Goal: Contribute content

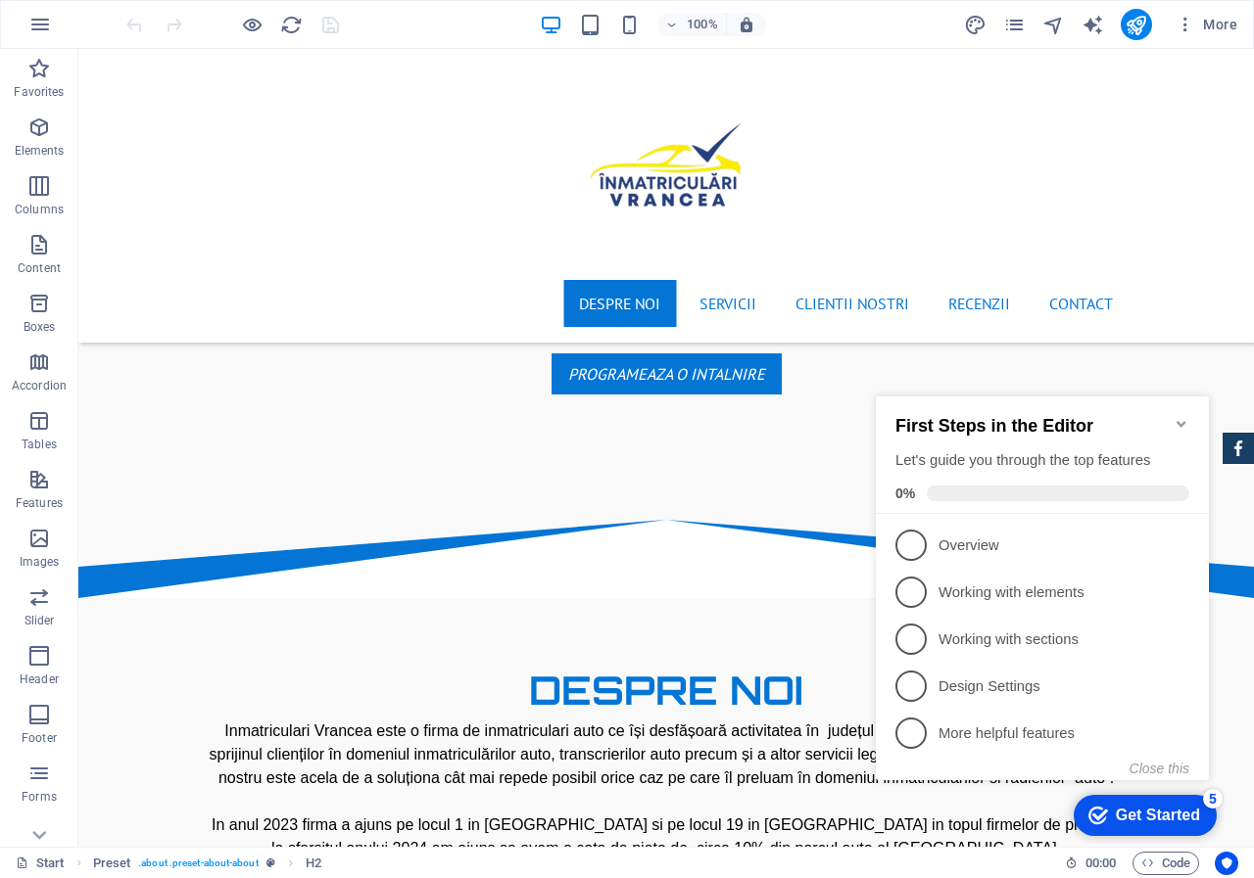
scroll to position [981, 0]
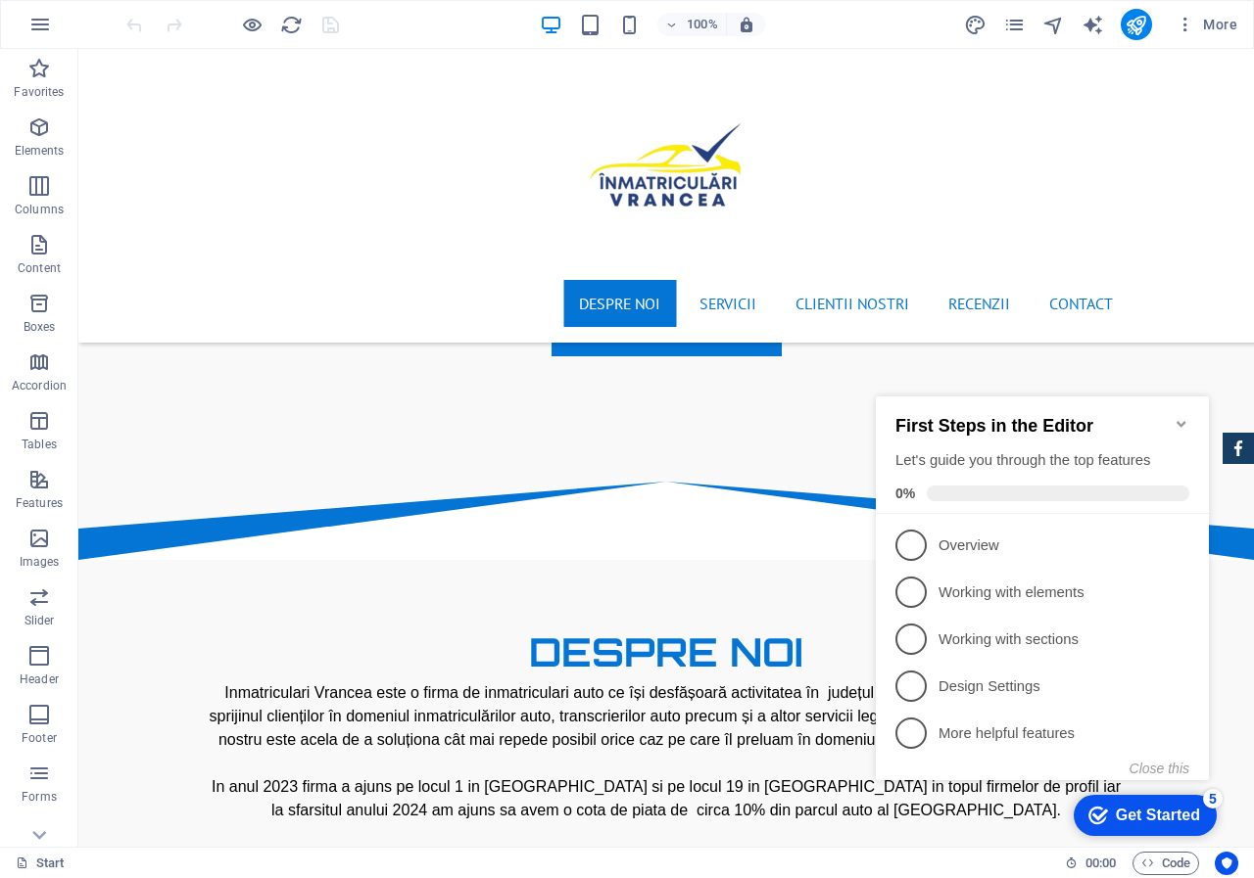
click at [1179, 421] on icon "Minimize checklist" at bounding box center [1180, 424] width 9 height 6
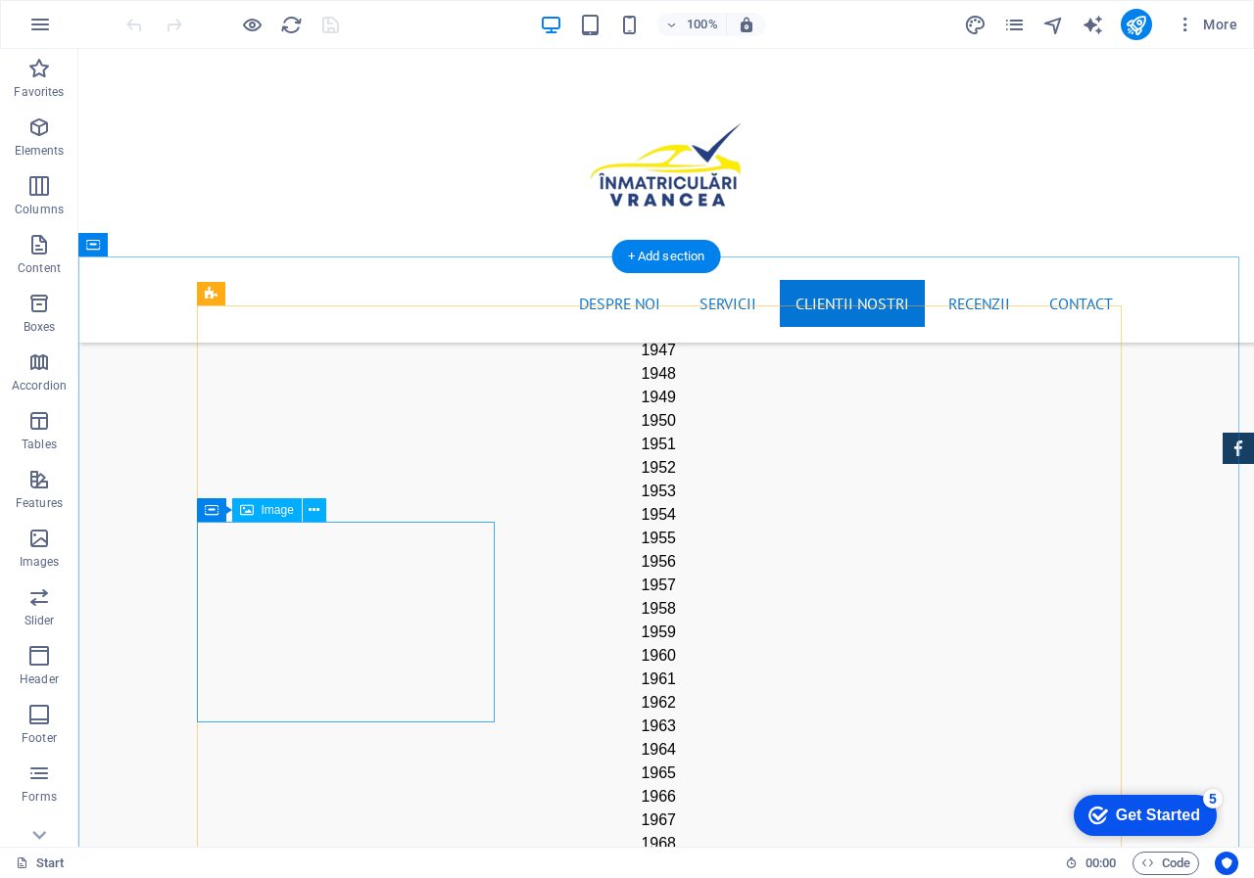
scroll to position [2842, 0]
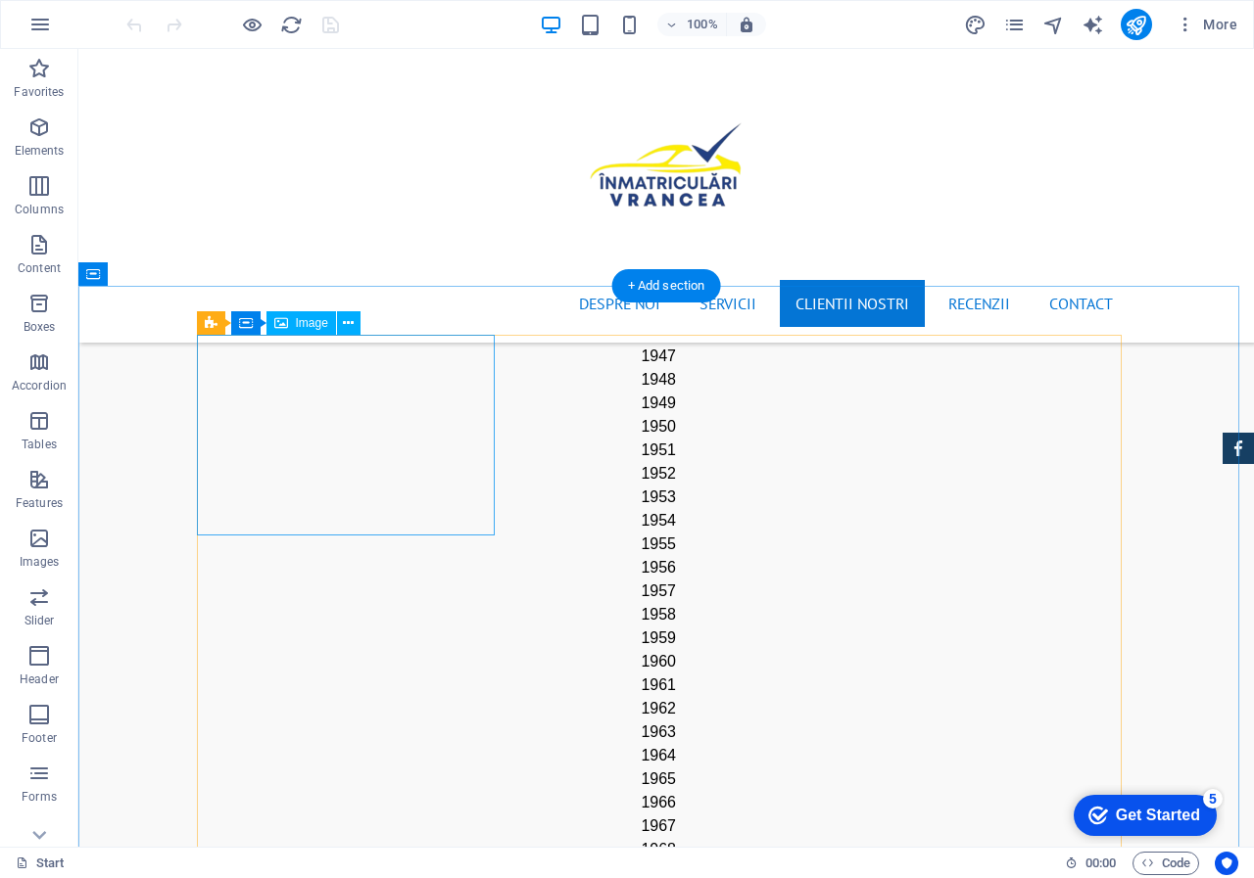
select select "%"
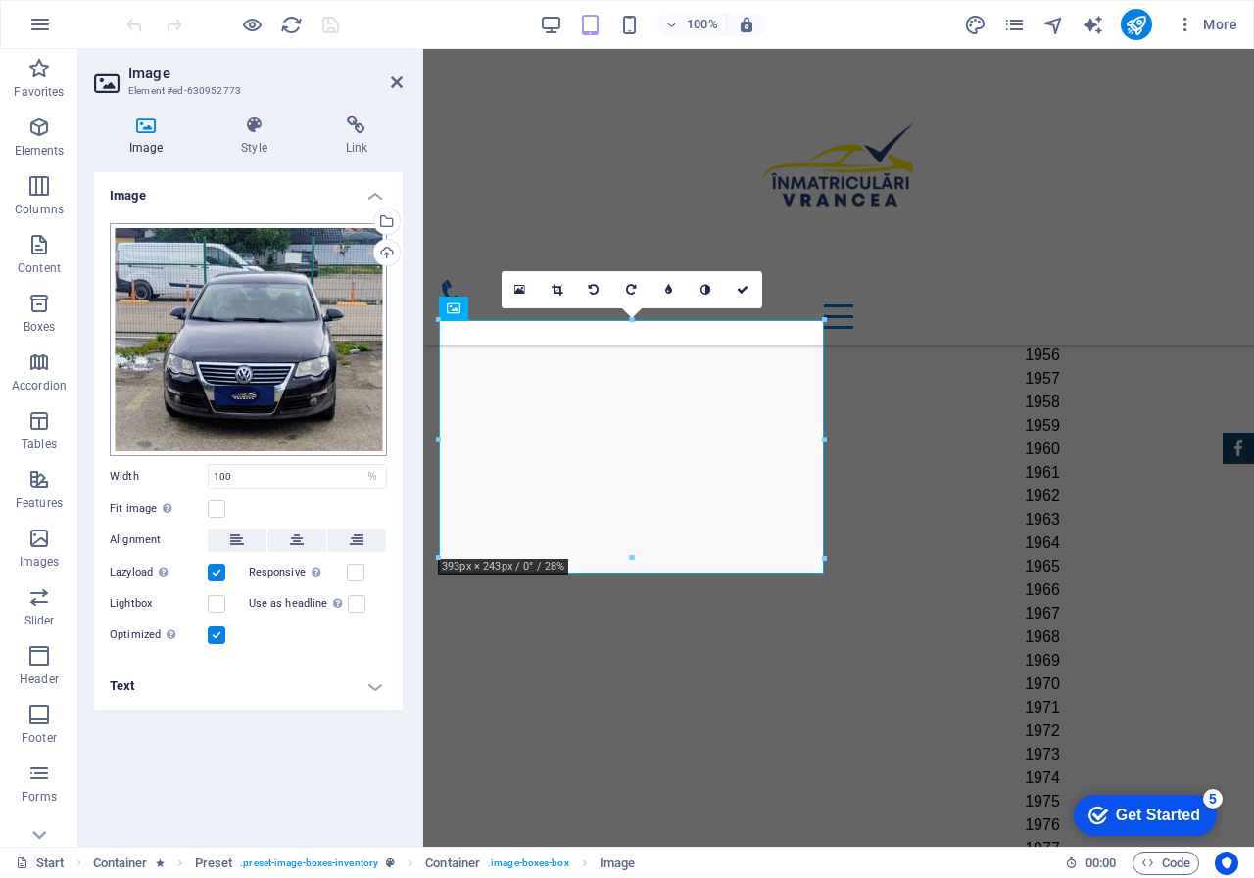
scroll to position [2658, 0]
click at [383, 248] on div "Upload" at bounding box center [384, 254] width 29 height 29
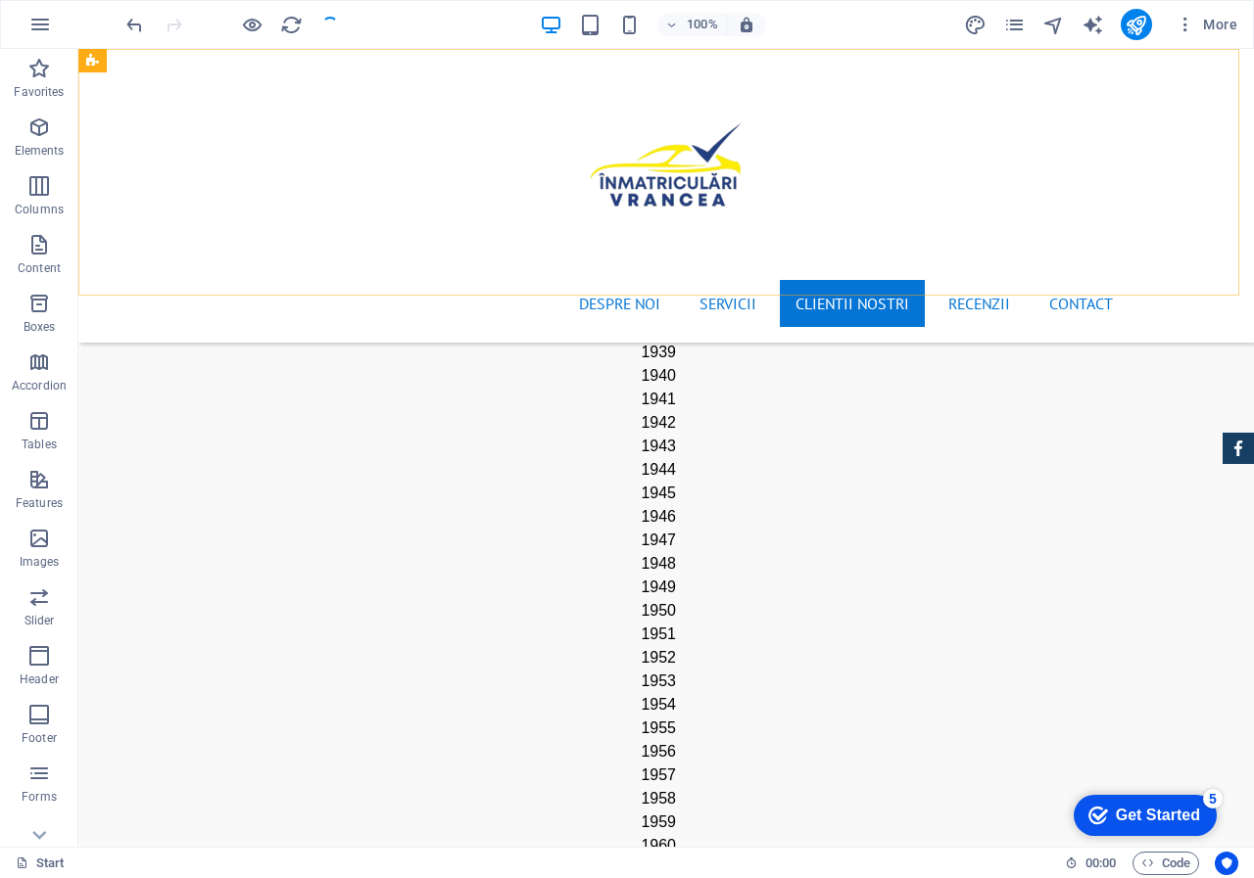
scroll to position [2842, 0]
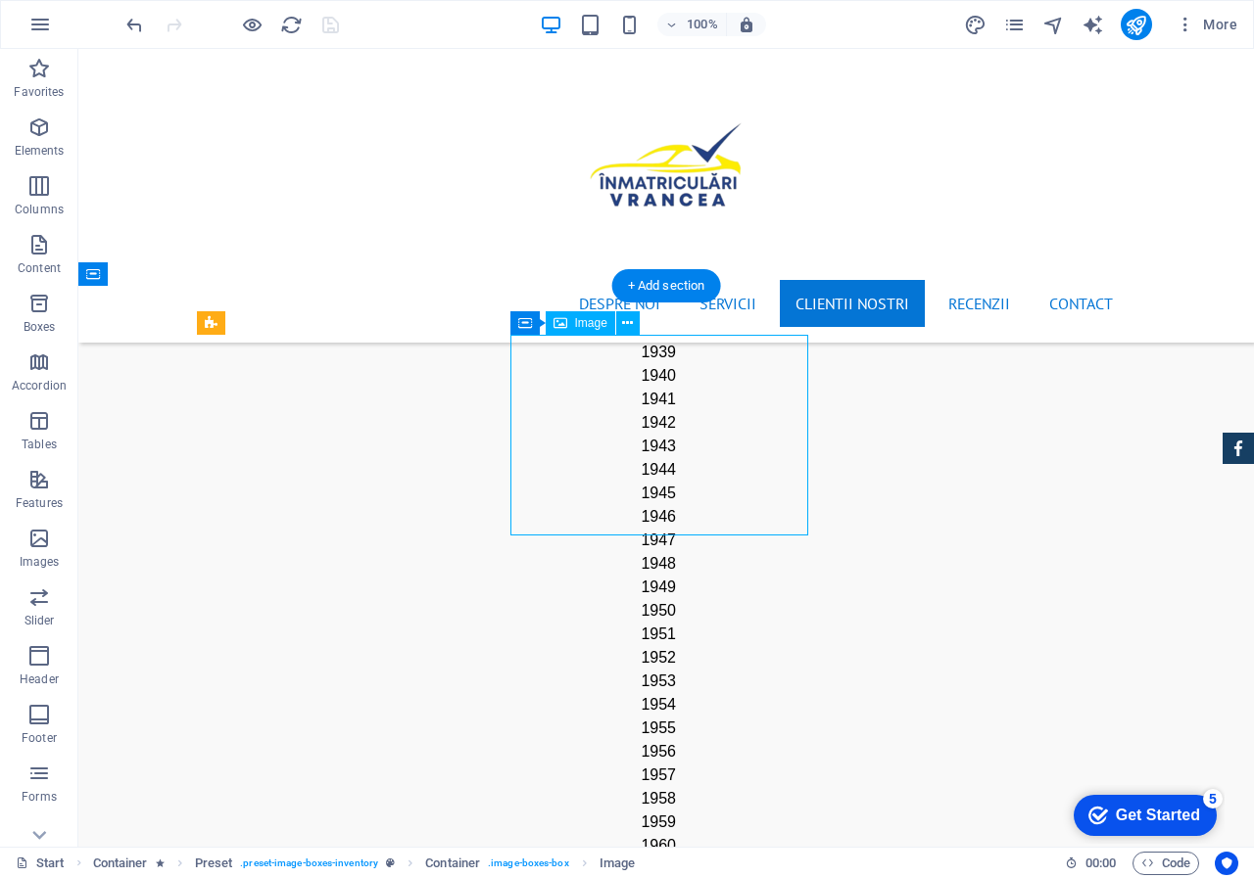
select select "%"
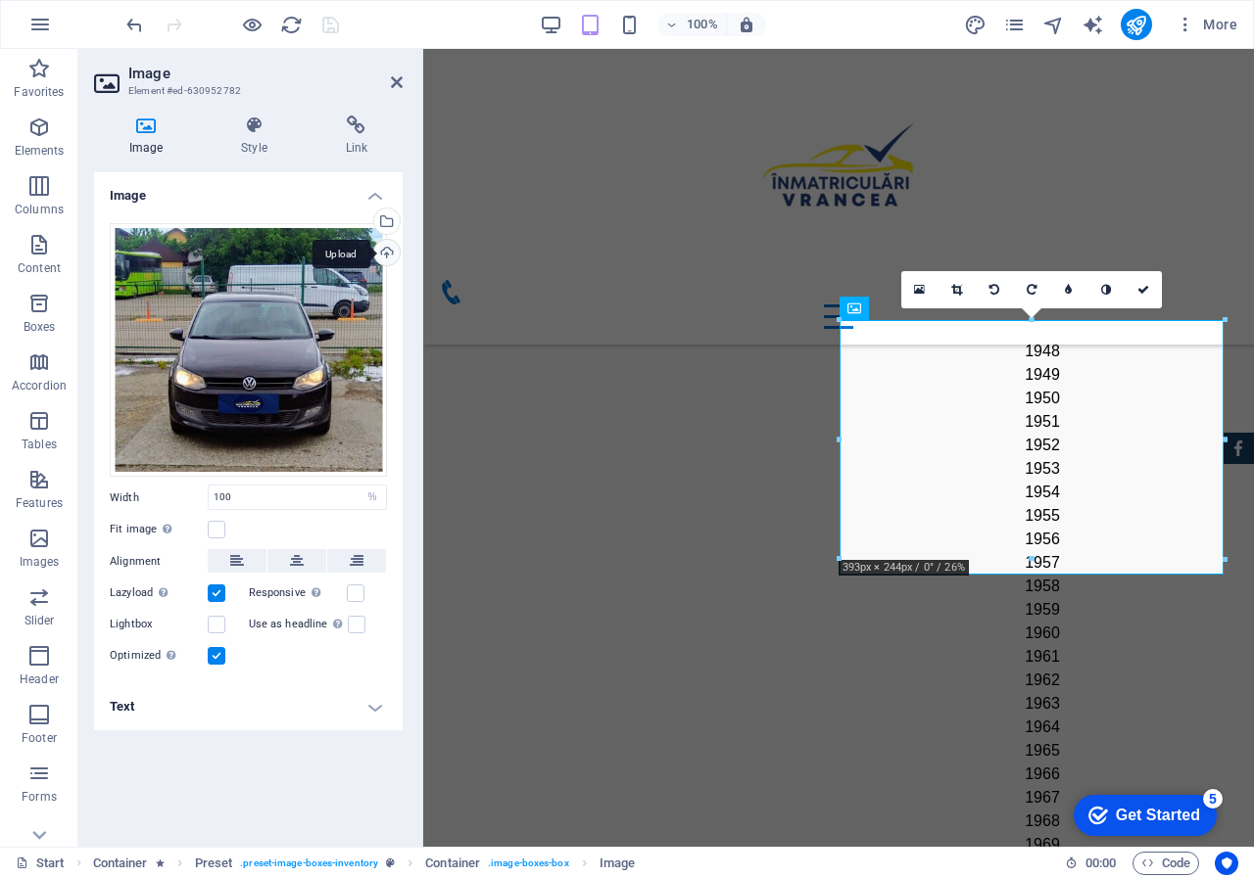
click at [393, 245] on div "Upload" at bounding box center [384, 254] width 29 height 29
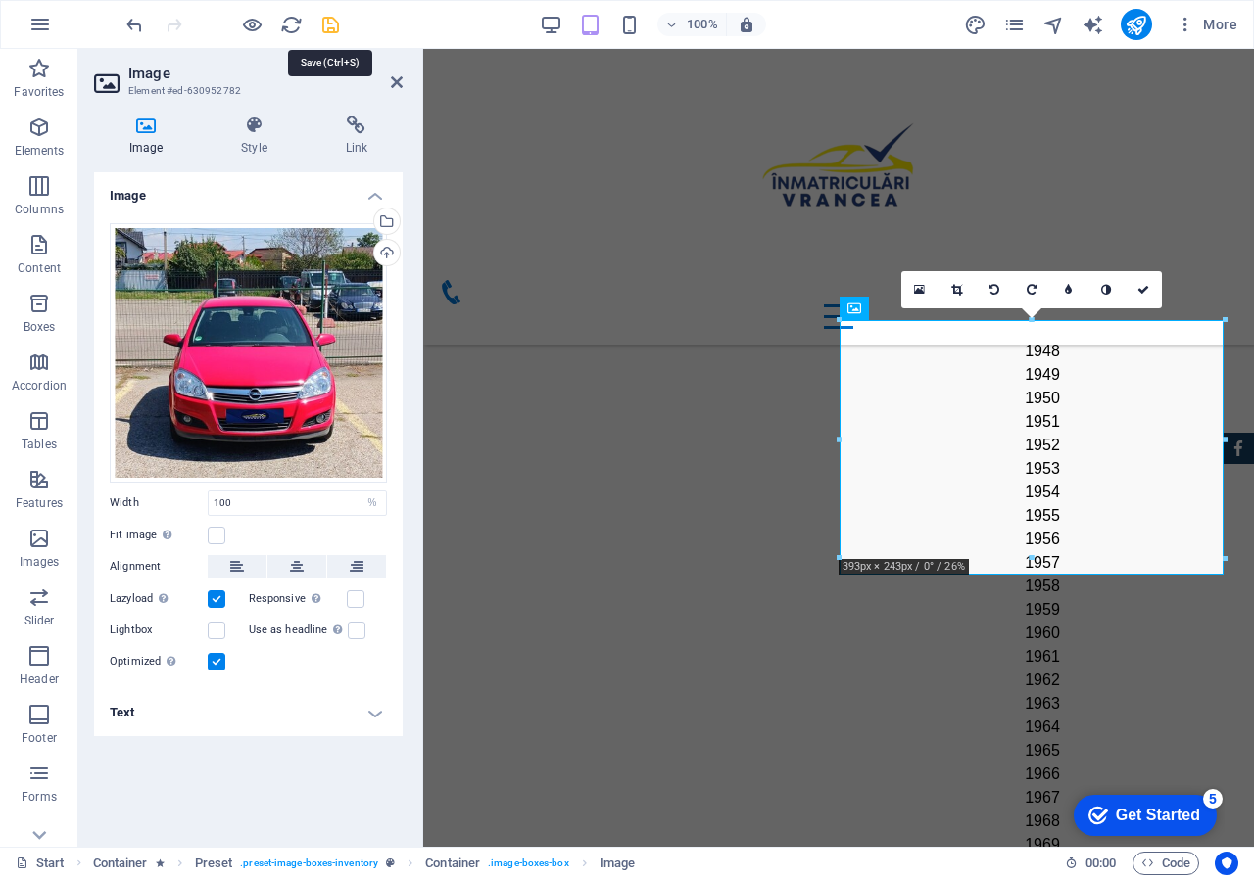
click at [331, 23] on icon "save" at bounding box center [330, 25] width 23 height 23
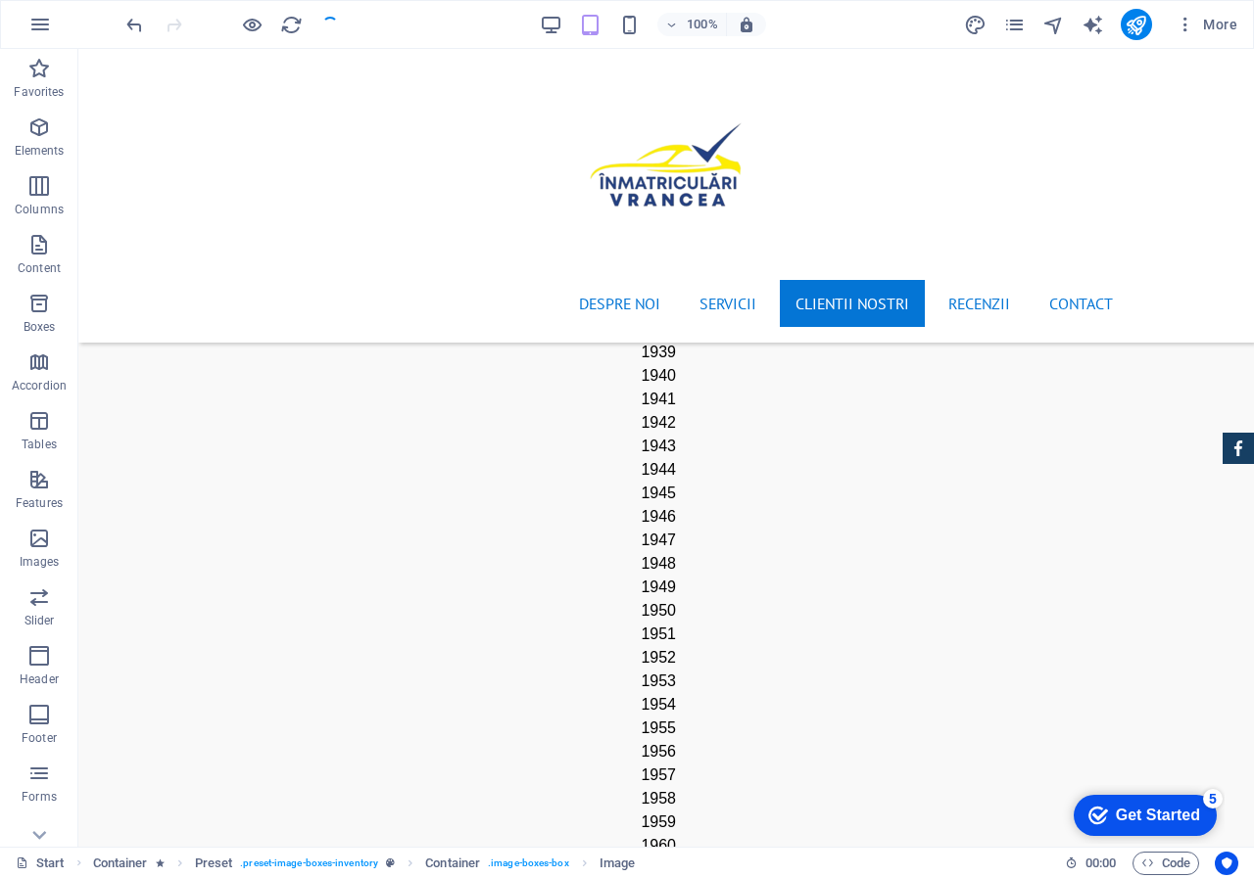
scroll to position [2842, 0]
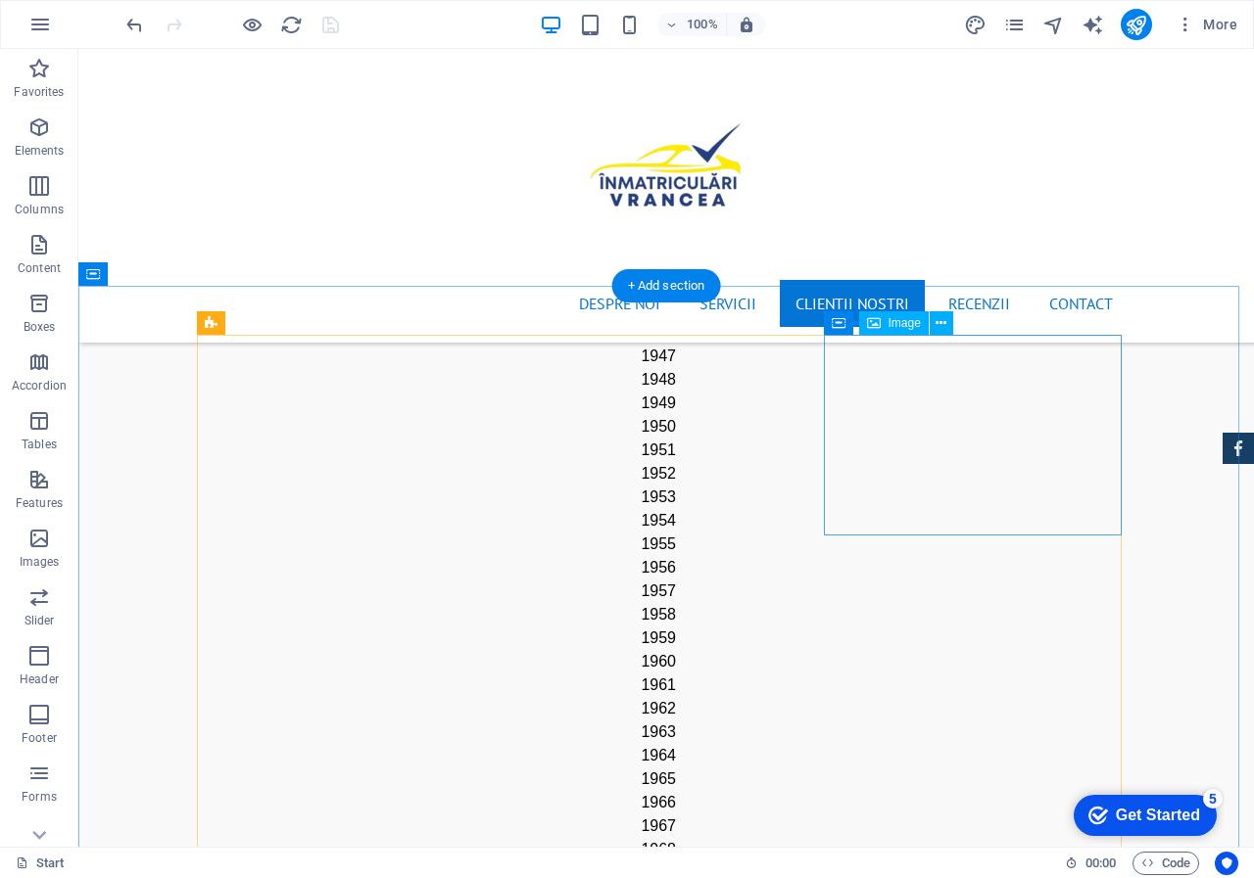
select select "%"
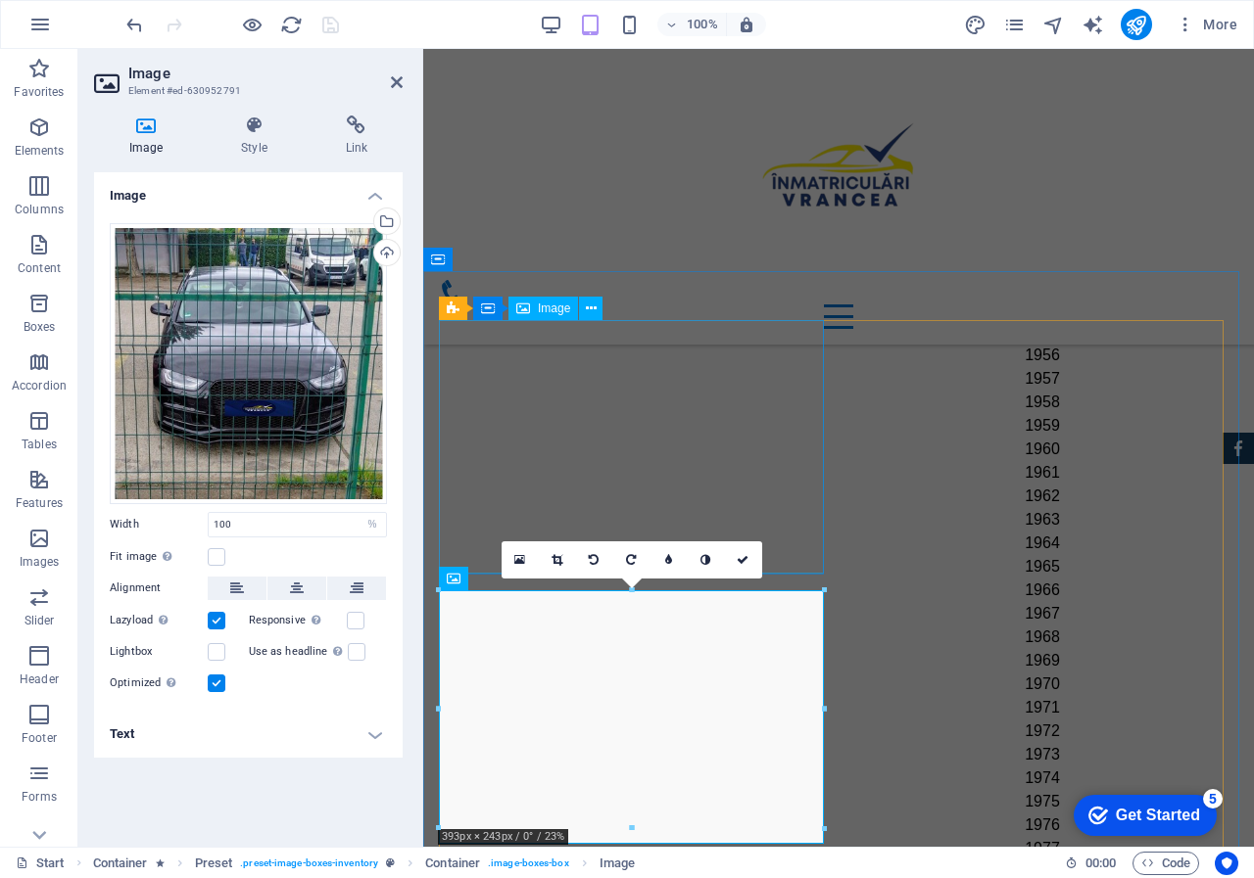
scroll to position [2658, 0]
click at [392, 252] on div "Upload" at bounding box center [384, 254] width 29 height 29
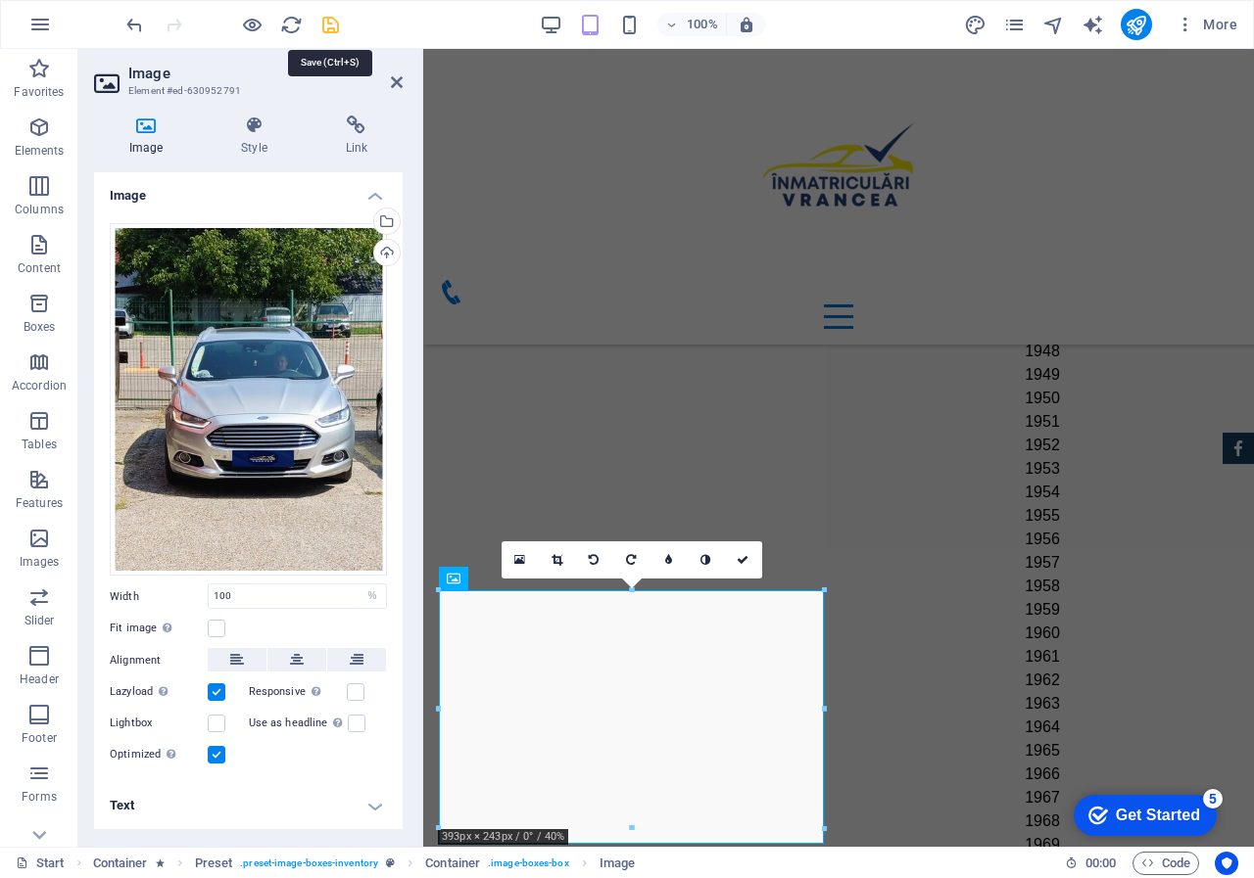
click at [321, 21] on icon "save" at bounding box center [330, 25] width 23 height 23
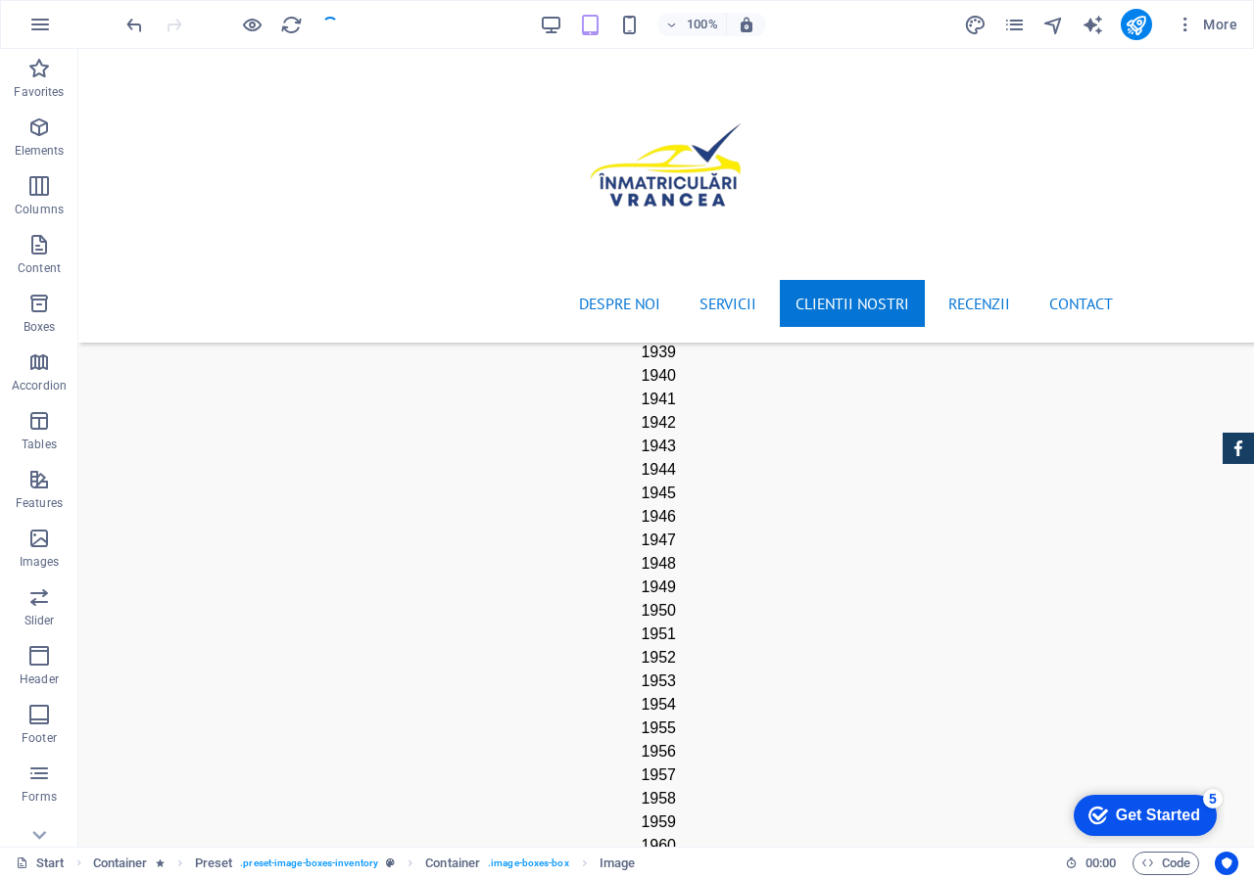
scroll to position [2842, 0]
